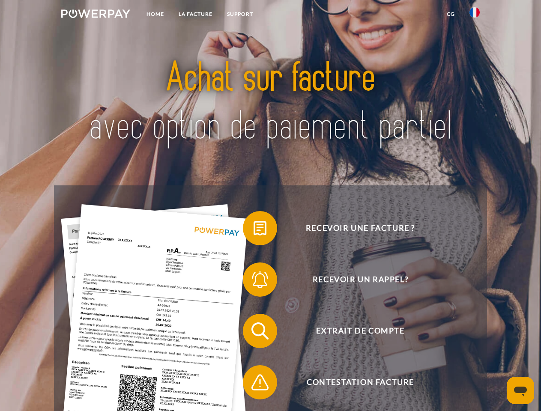
click at [95, 15] on img at bounding box center [95, 13] width 69 height 9
click at [474, 15] on img at bounding box center [474, 12] width 10 height 10
click at [450, 14] on link "CG" at bounding box center [450, 13] width 23 height 15
click at [253, 230] on span at bounding box center [247, 228] width 43 height 43
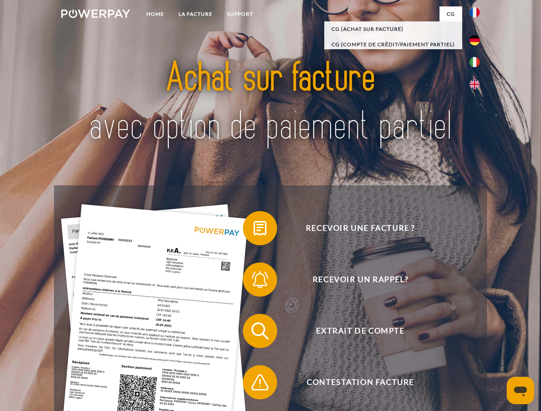
click at [253, 281] on span at bounding box center [247, 279] width 43 height 43
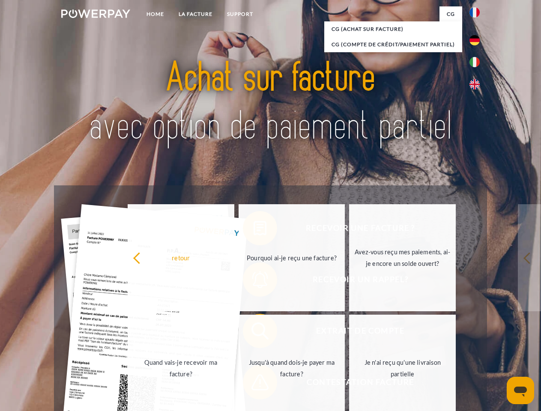
click at [253, 333] on link "Jusqu'à quand dois-je payer ma facture?" at bounding box center [291, 368] width 107 height 107
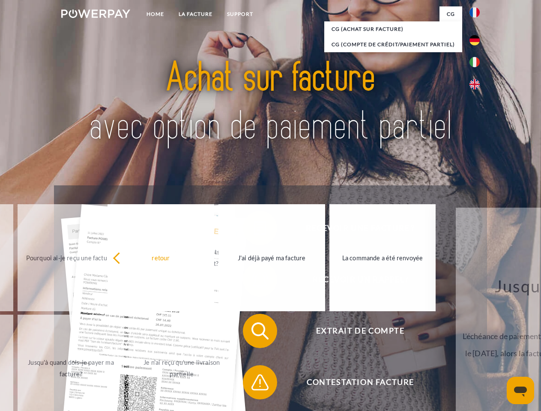
click at [253, 384] on span at bounding box center [247, 382] width 43 height 43
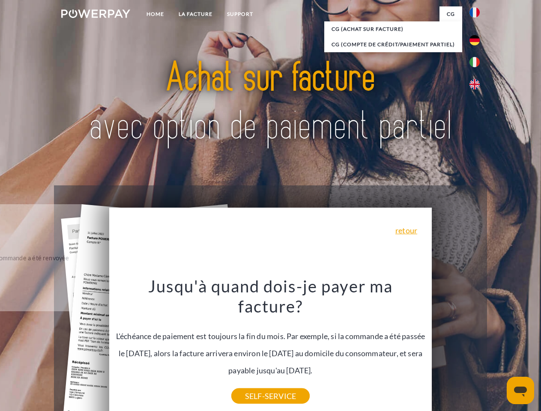
click at [520, 390] on icon "Ouvrir la fenêtre de messagerie" at bounding box center [520, 391] width 13 height 10
